Goal: Information Seeking & Learning: Learn about a topic

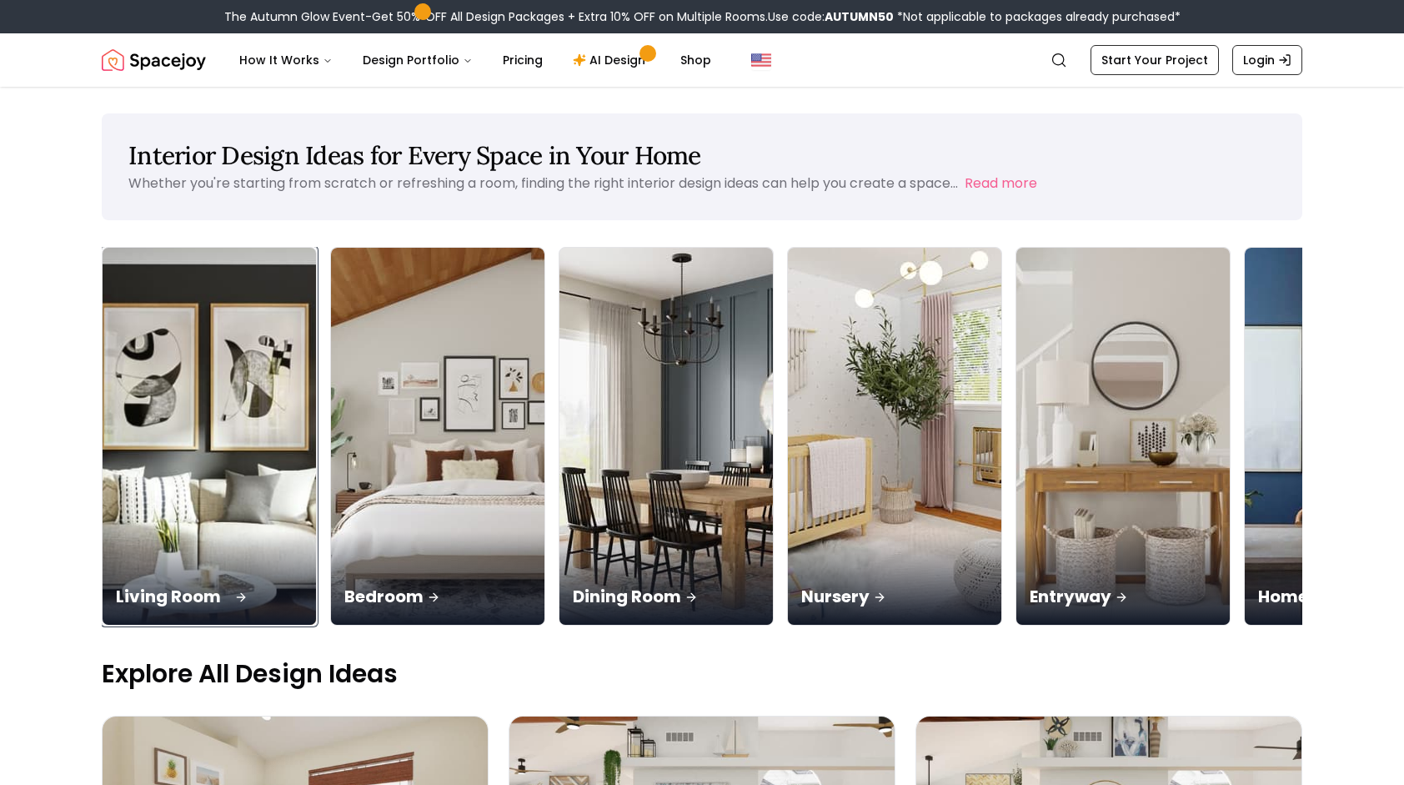
click at [142, 531] on div "Living Room" at bounding box center [209, 577] width 213 height 93
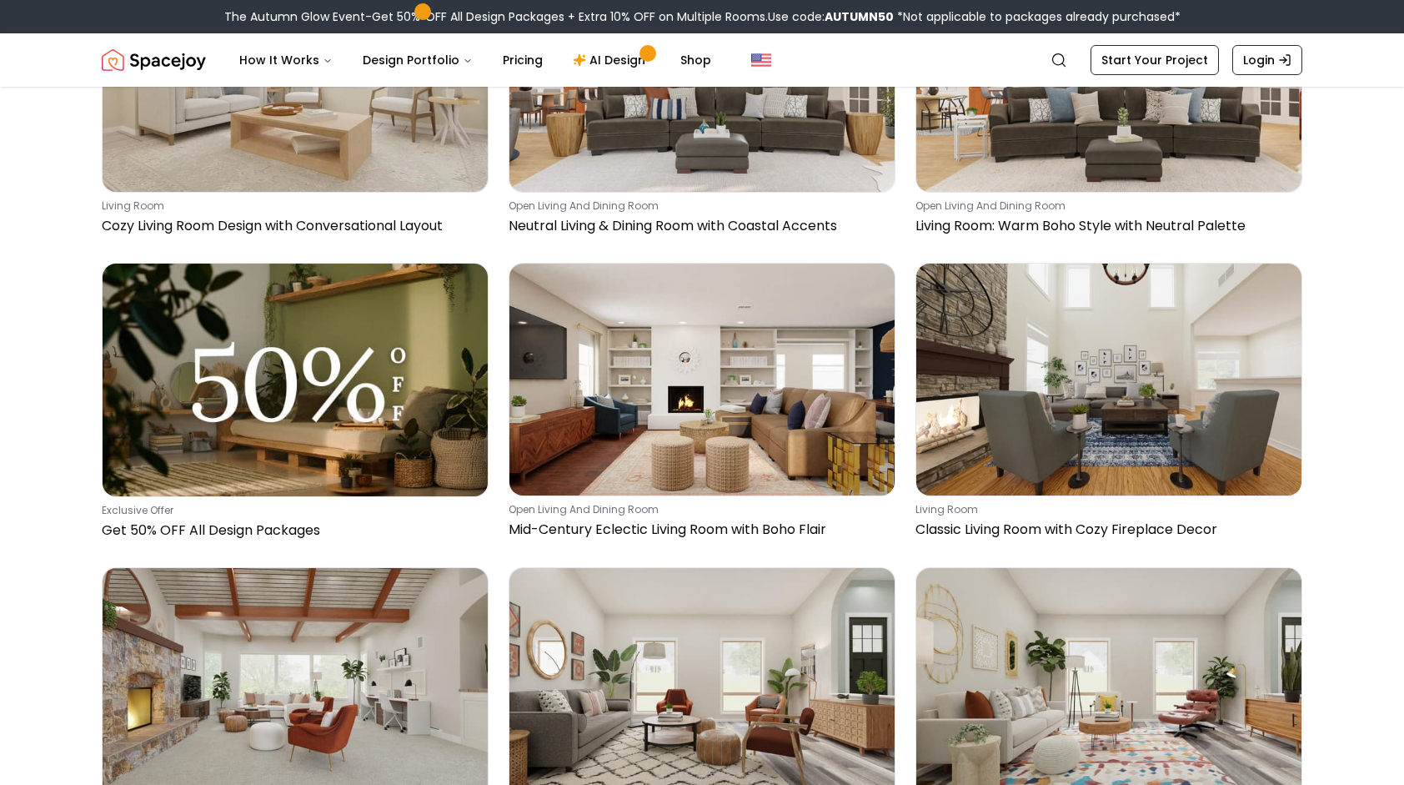
scroll to position [280, 0]
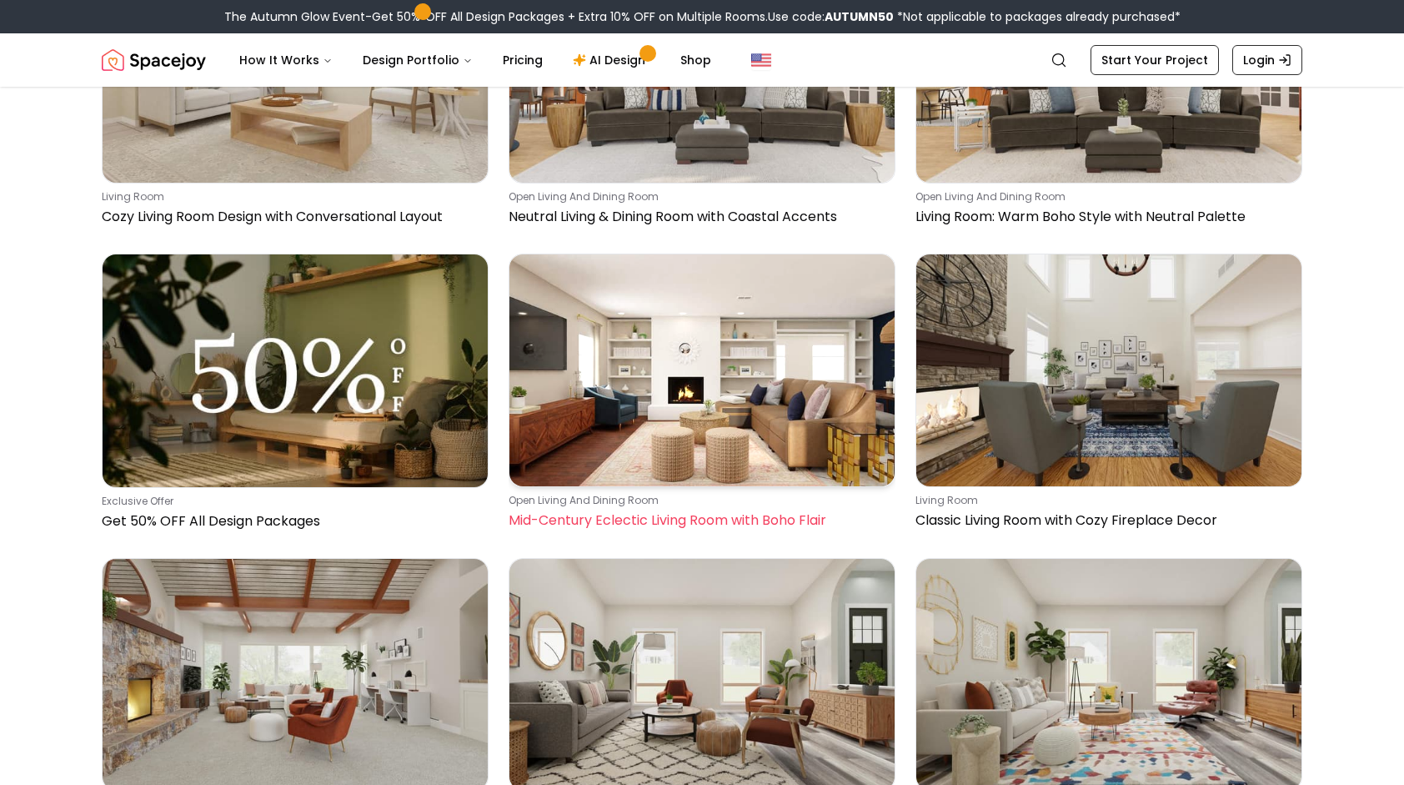
click at [710, 375] on img at bounding box center [702, 369] width 385 height 231
